Goal: Find specific page/section: Find specific page/section

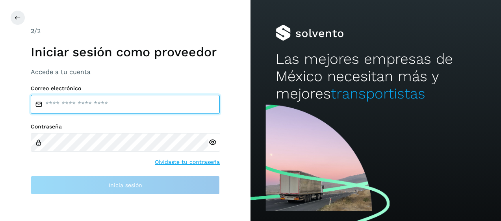
type input "**********"
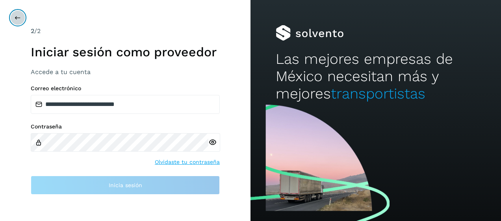
click at [17, 16] on icon at bounding box center [18, 18] width 6 height 6
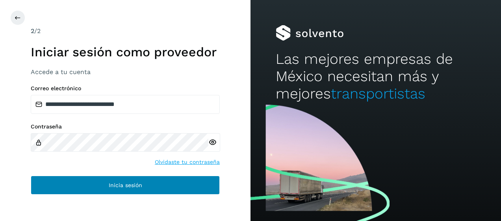
click at [121, 187] on span "Inicia sesión" at bounding box center [126, 185] width 34 height 6
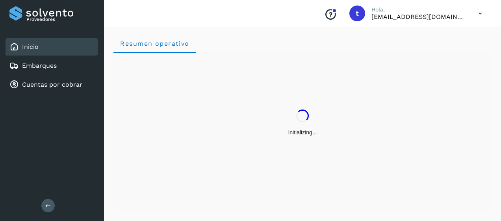
click at [113, 163] on div "Resumen operativo" at bounding box center [302, 122] width 397 height 197
click at [40, 67] on link "Embarques" at bounding box center [39, 65] width 35 height 7
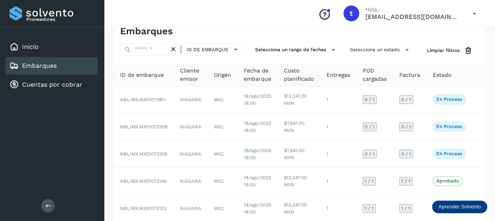
scroll to position [15, 0]
